Goal: Check status: Check status

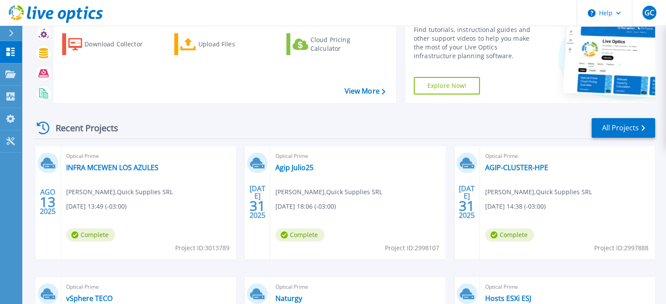
scroll to position [88, 0]
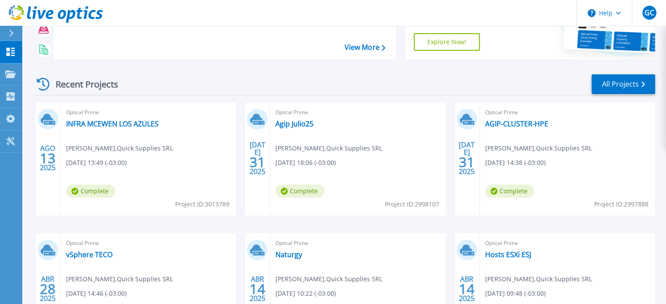
click at [14, 33] on icon at bounding box center [11, 33] width 5 height 7
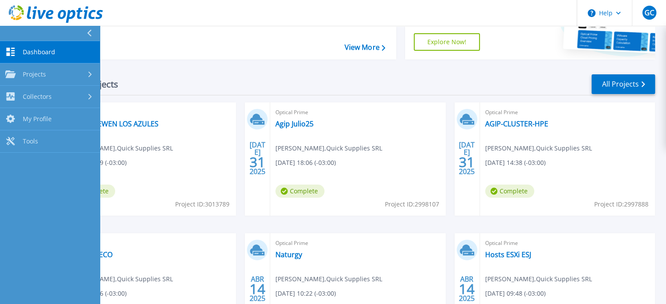
click at [88, 32] on icon at bounding box center [89, 33] width 5 height 7
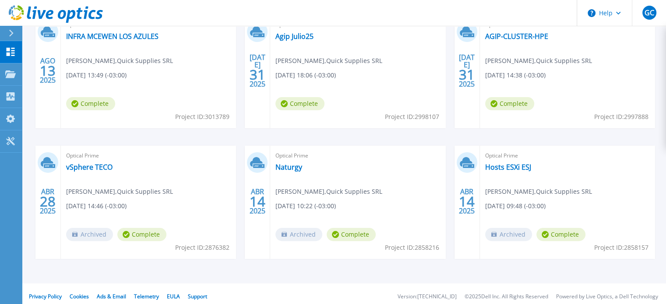
scroll to position [0, 0]
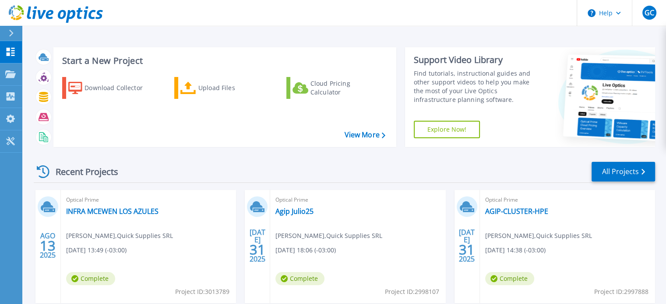
click at [8, 31] on div at bounding box center [15, 33] width 14 height 15
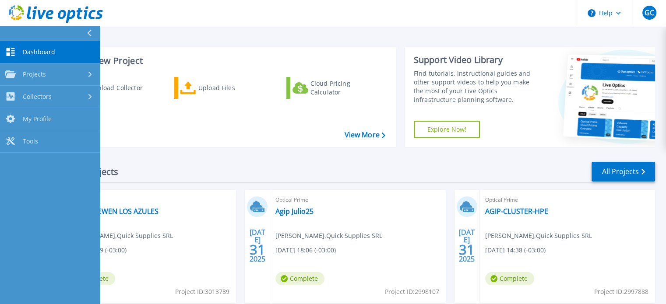
click at [83, 29] on button at bounding box center [50, 33] width 100 height 15
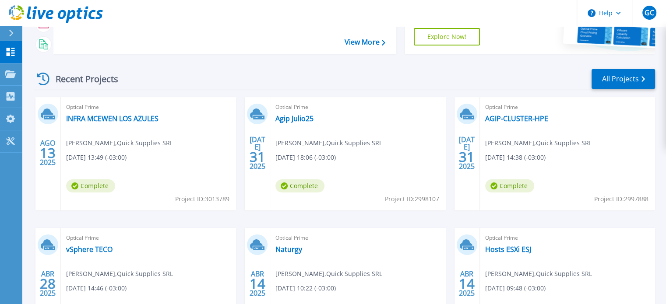
scroll to position [49, 0]
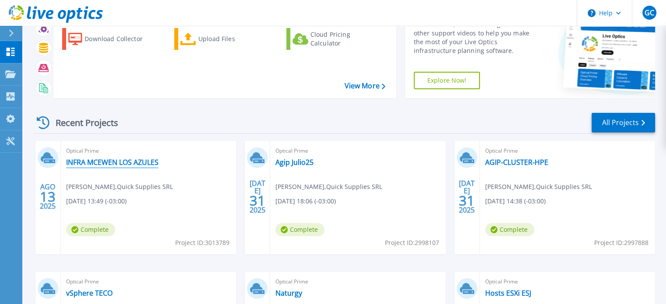
click at [131, 166] on link "INFRA MCEWEN LOS AZULES" at bounding box center [112, 162] width 92 height 9
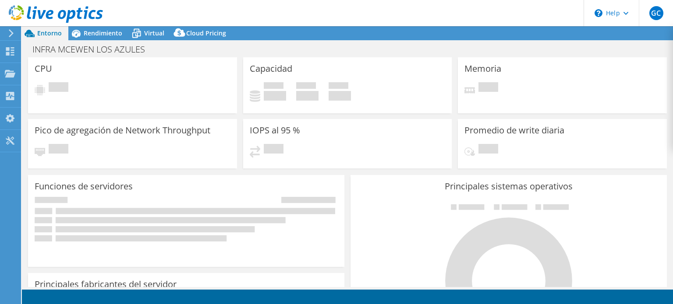
select select "USEast"
select select "USD"
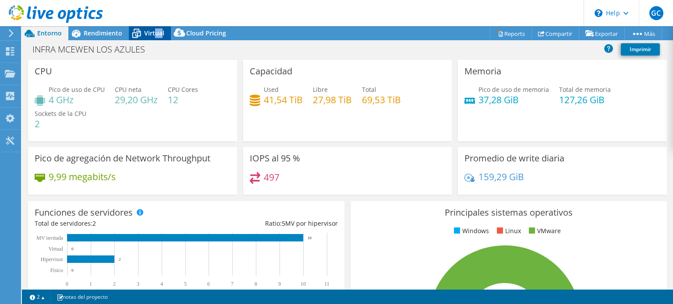
drag, startPoint x: 155, startPoint y: 34, endPoint x: 161, endPoint y: 32, distance: 6.8
click at [161, 32] on span "Virtual" at bounding box center [154, 33] width 20 height 8
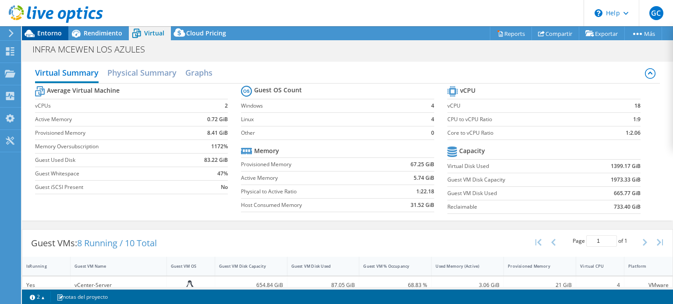
click at [49, 35] on span "Entorno" at bounding box center [49, 33] width 25 height 8
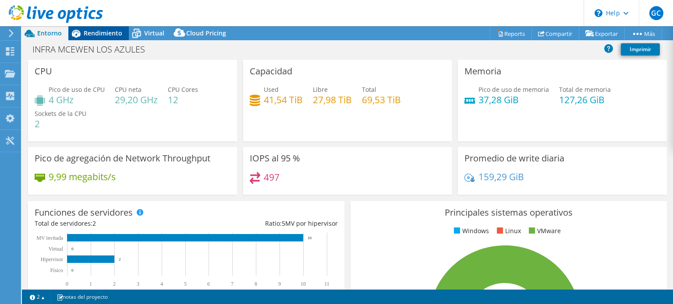
click at [104, 31] on span "Rendimiento" at bounding box center [103, 33] width 39 height 8
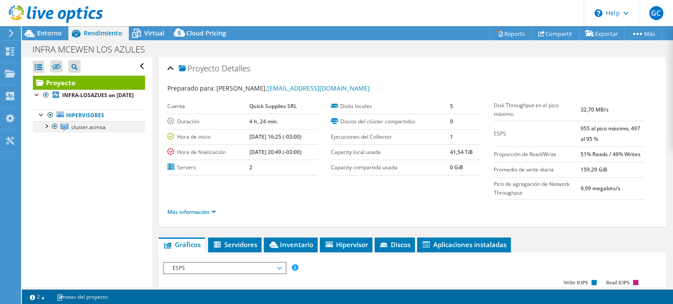
click at [48, 130] on div at bounding box center [46, 125] width 9 height 9
click at [53, 141] on div at bounding box center [50, 137] width 9 height 9
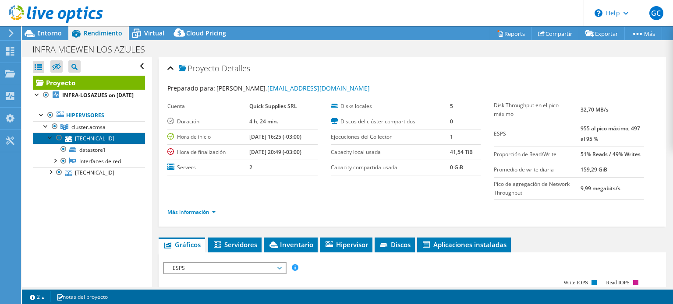
click at [96, 144] on link "192.168.45.220" at bounding box center [89, 138] width 112 height 11
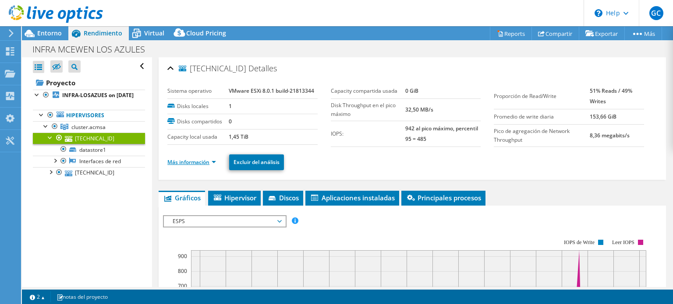
click at [212, 162] on link "Más información" at bounding box center [191, 162] width 49 height 7
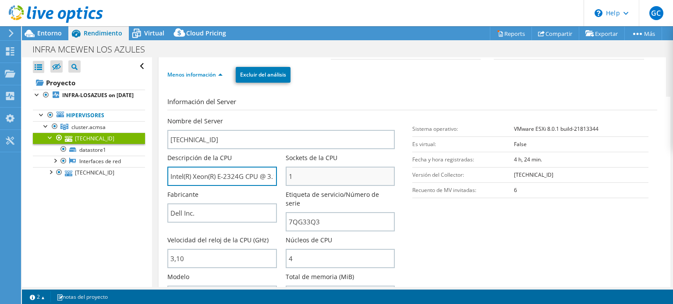
scroll to position [0, 49]
drag, startPoint x: 173, startPoint y: 175, endPoint x: 331, endPoint y: 176, distance: 158.5
click at [331, 117] on div "Nombre del Server 192.168.45.220 Descripción de la CPU Intel(R) Xeon(R) E-2324G…" at bounding box center [285, 117] width 236 height 0
click at [239, 177] on input "Intel(R) Xeon(R) E-2324G CPU @ 3.10GHz 310 GHz" at bounding box center [221, 176] width 109 height 19
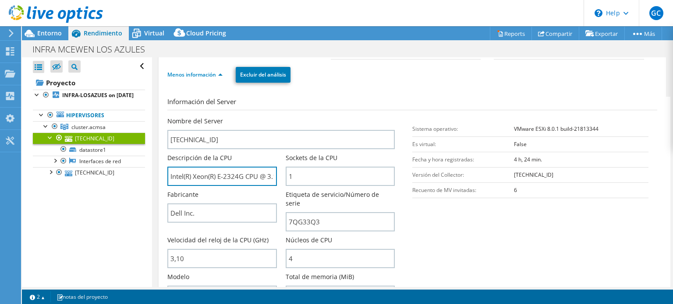
drag, startPoint x: 235, startPoint y: 176, endPoint x: 158, endPoint y: 177, distance: 77.1
click at [241, 174] on input "Intel(R) Xeon(R) E-2324G CPU @ 3.10GHz 310 GHz" at bounding box center [221, 176] width 109 height 19
drag, startPoint x: 229, startPoint y: 176, endPoint x: 325, endPoint y: 180, distance: 96.0
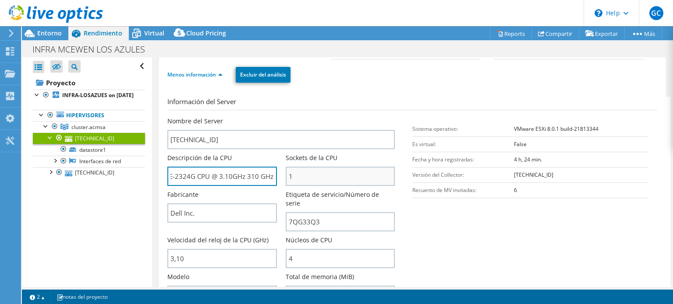
click at [325, 117] on div "Nombre del Server 192.168.45.220 Descripción de la CPU Intel(R) Xeon(R) E-2324G…" at bounding box center [285, 117] width 236 height 0
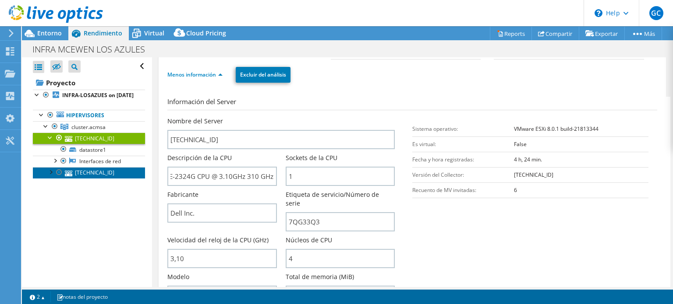
click at [95, 179] on link "192.168.45.221" at bounding box center [89, 172] width 112 height 11
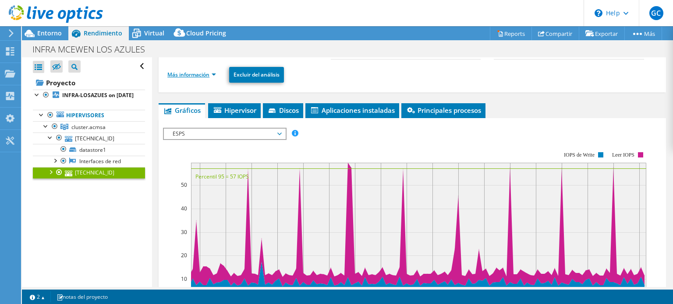
click at [211, 75] on link "Más información" at bounding box center [191, 74] width 49 height 7
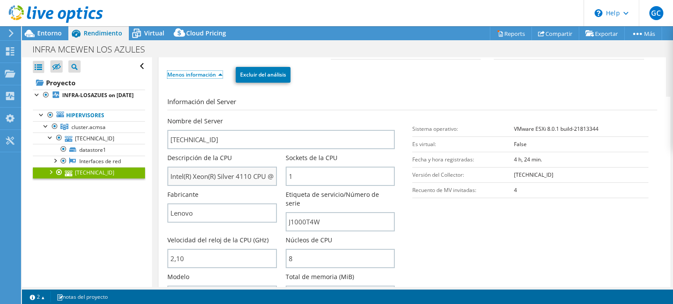
scroll to position [131, 0]
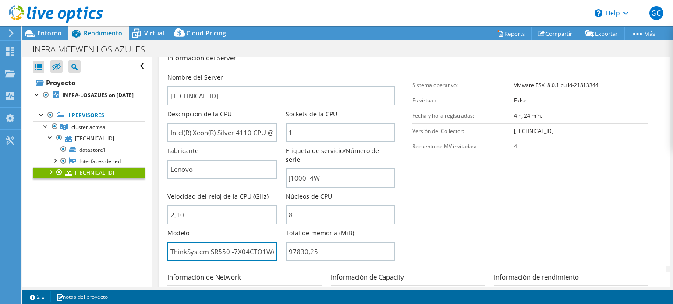
drag, startPoint x: 229, startPoint y: 240, endPoint x: 157, endPoint y: 240, distance: 72.3
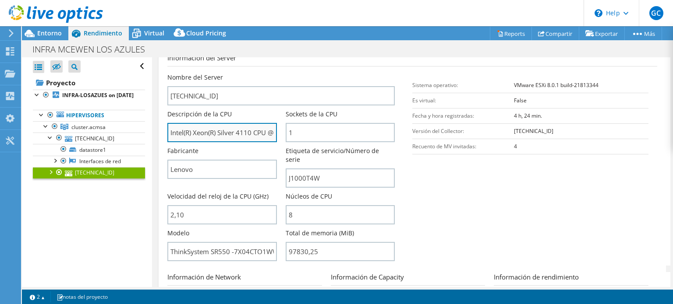
scroll to position [0, 57]
drag, startPoint x: 170, startPoint y: 129, endPoint x: 196, endPoint y: 135, distance: 26.9
click at [196, 135] on input "Intel(R) Xeon(R) Silver 4110 CPU @ 2.10GHz 210 GHz" at bounding box center [221, 132] width 109 height 19
